Goal: Task Accomplishment & Management: Manage account settings

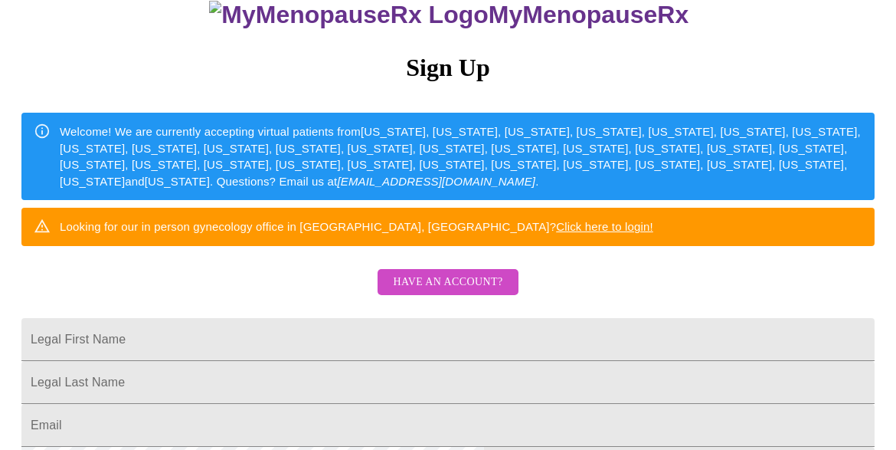
click at [512, 296] on button "Have an account?" at bounding box center [448, 282] width 140 height 27
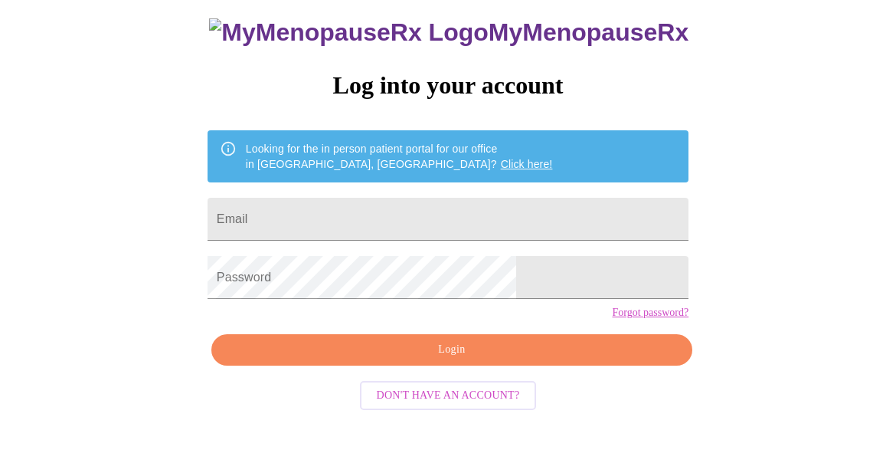
scroll to position [95, 0]
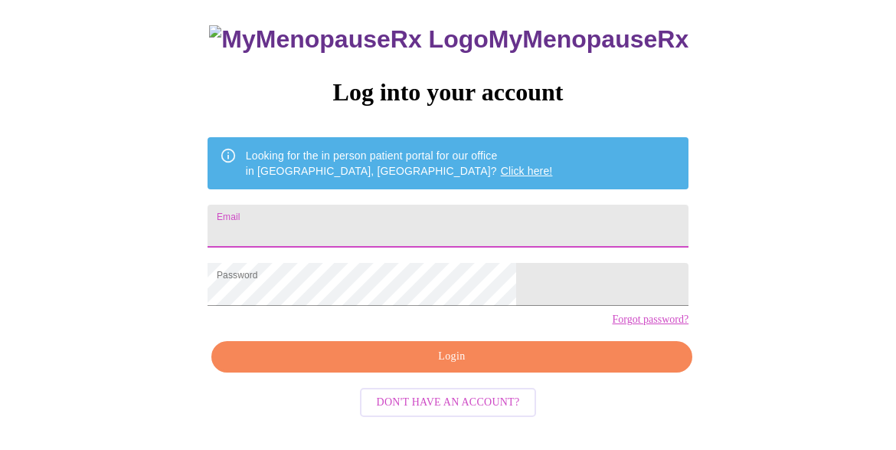
click at [511, 221] on input "Email" at bounding box center [448, 225] width 481 height 43
type input "[PERSON_NAME][EMAIL_ADDRESS][PERSON_NAME][DOMAIN_NAME]"
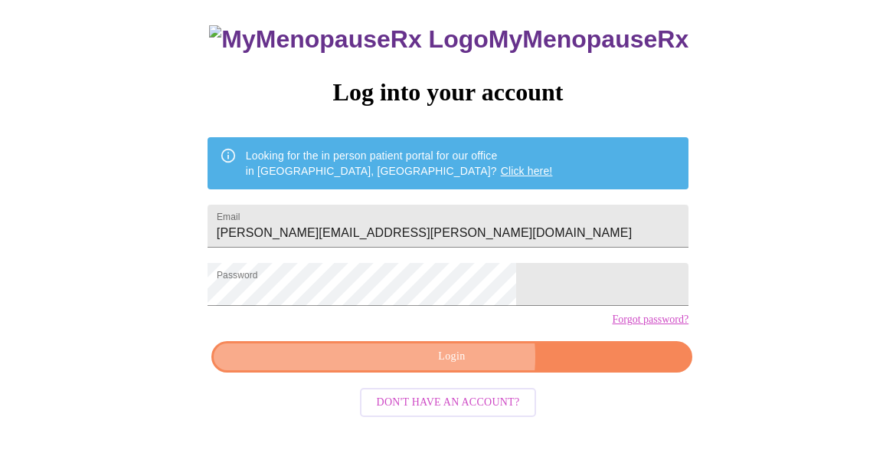
click at [459, 366] on span "Login" at bounding box center [452, 356] width 446 height 19
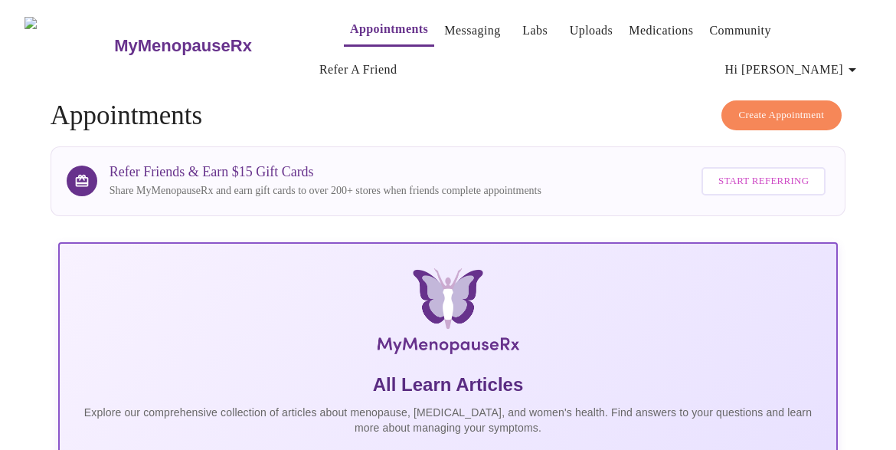
click at [363, 23] on link "Appointments" at bounding box center [389, 28] width 78 height 21
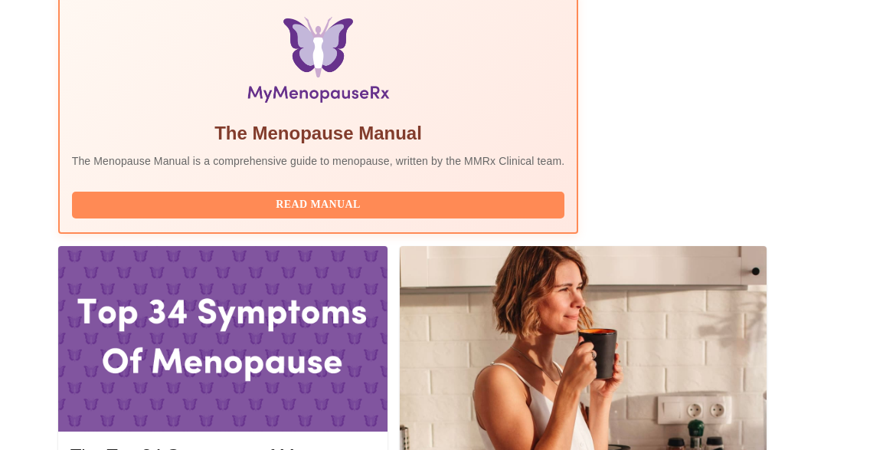
scroll to position [584, 0]
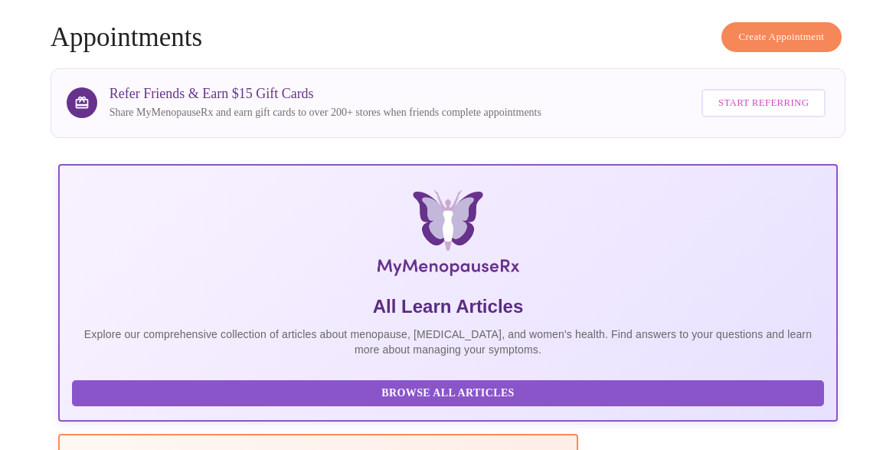
scroll to position [0, 0]
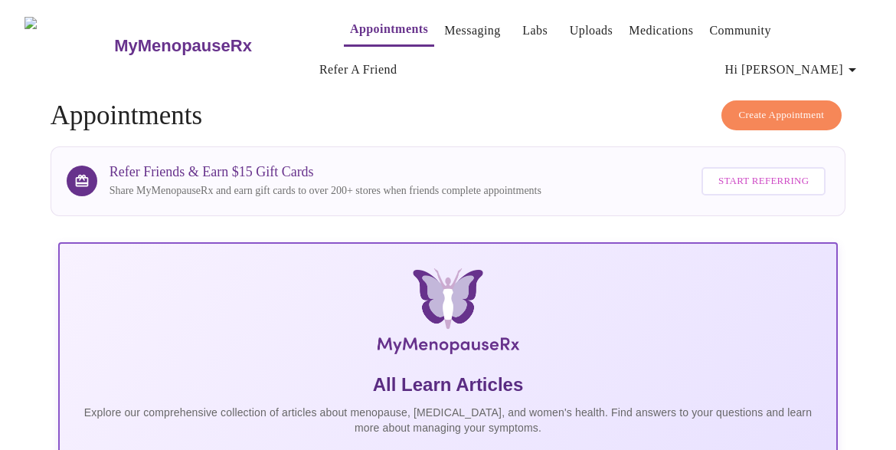
click at [522, 31] on link "Labs" at bounding box center [534, 30] width 25 height 21
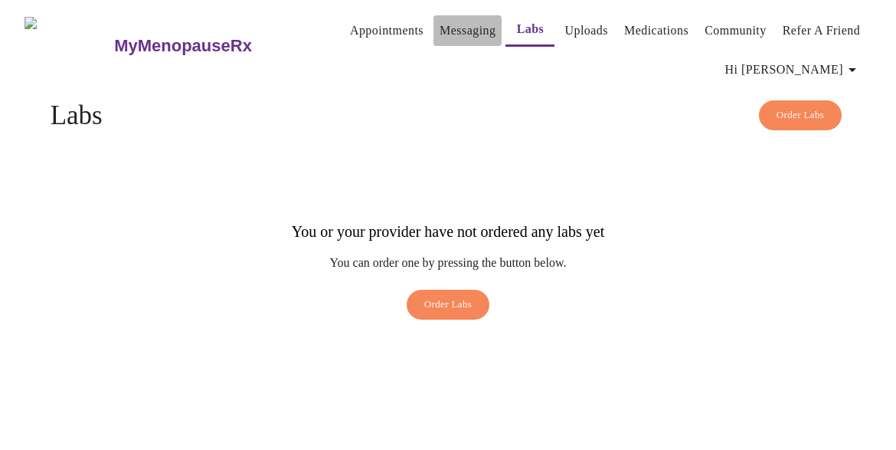
click at [440, 31] on link "Messaging" at bounding box center [468, 30] width 56 height 21
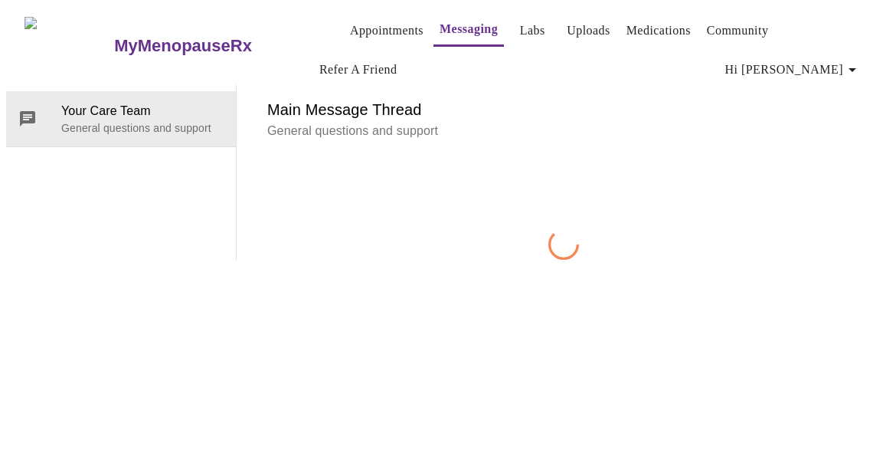
scroll to position [79, 0]
